Goal: Task Accomplishment & Management: Manage account settings

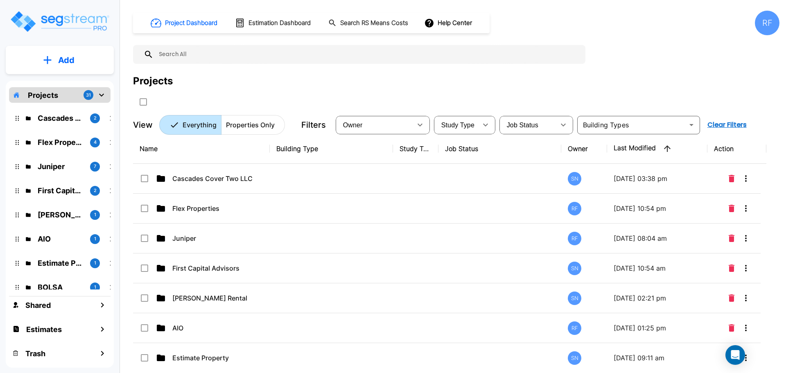
drag, startPoint x: 221, startPoint y: 182, endPoint x: 241, endPoint y: 154, distance: 34.3
click at [221, 181] on p "Cascades Cover Two LLC" at bounding box center [213, 178] width 82 height 10
click at [219, 181] on p "Cascades Cover Two LLC" at bounding box center [213, 178] width 82 height 10
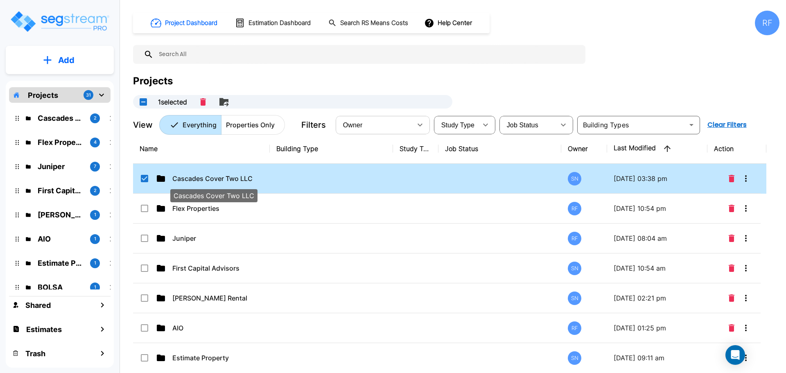
checkbox input "false"
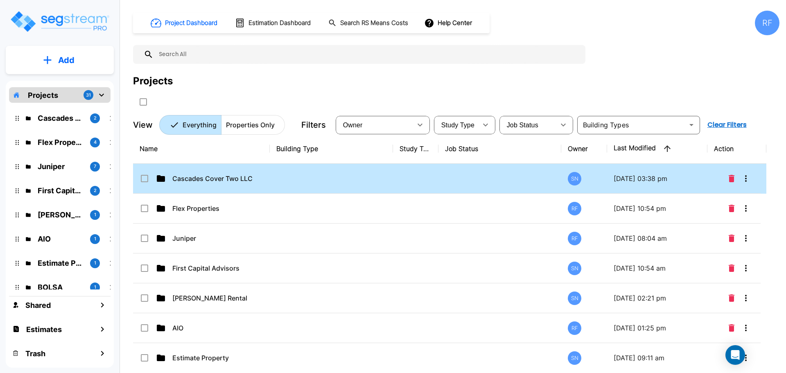
drag, startPoint x: 225, startPoint y: 189, endPoint x: 229, endPoint y: 185, distance: 5.5
click at [225, 187] on td "Cascades Cover Two LLC" at bounding box center [201, 179] width 137 height 30
click at [229, 185] on td "Cascades Cover Two LLC" at bounding box center [201, 179] width 137 height 30
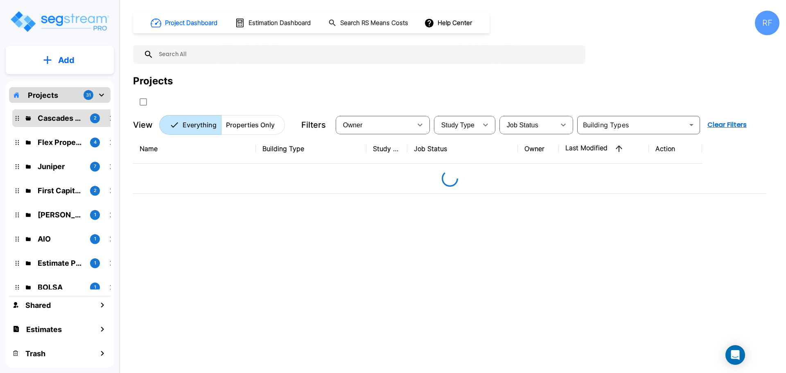
click at [229, 185] on div at bounding box center [450, 178] width 620 height 16
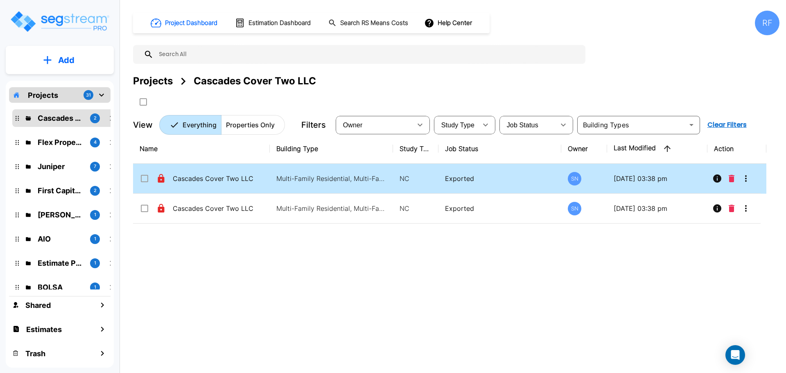
click at [245, 181] on p "Cascades Cover Two LLC - Phase 2" at bounding box center [214, 178] width 82 height 10
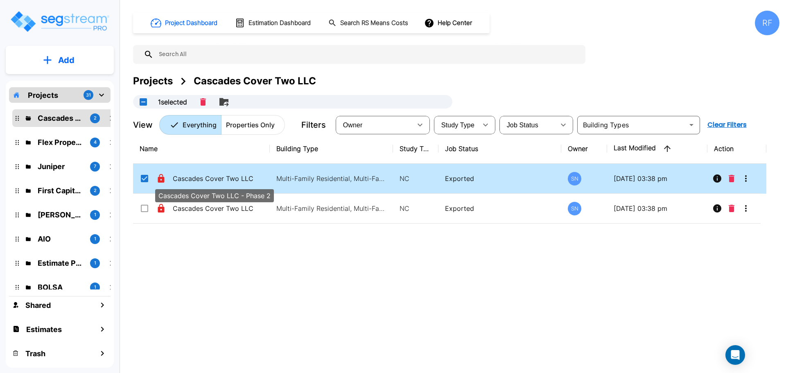
checkbox input "true"
click at [245, 181] on p "Cascades Cover Two LLC - Phase 2" at bounding box center [214, 178] width 82 height 10
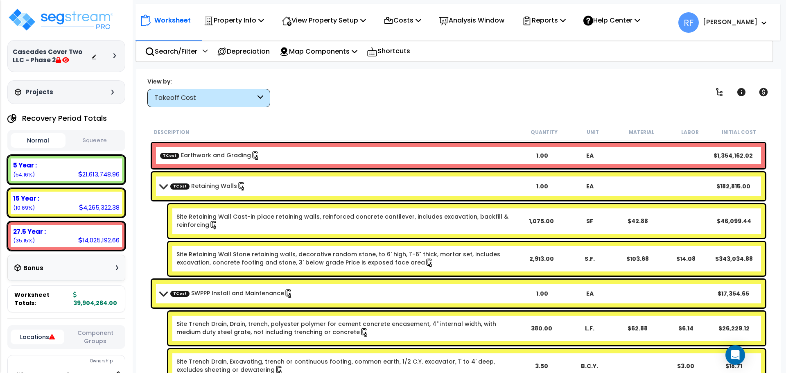
click at [754, 21] on b "[PERSON_NAME]" at bounding box center [730, 22] width 54 height 9
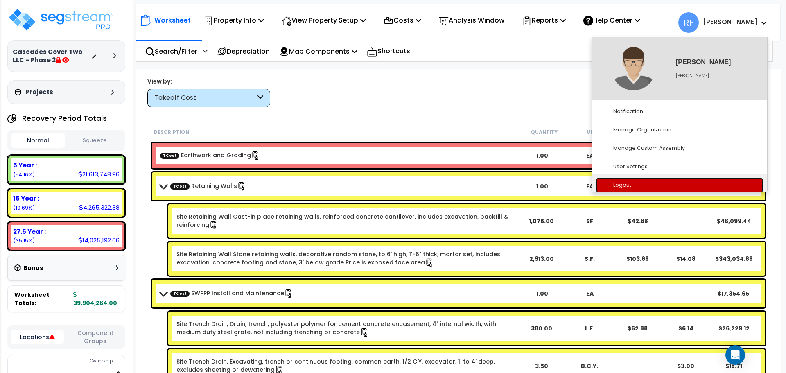
click at [633, 181] on link "Logout" at bounding box center [679, 185] width 167 height 15
